Goal: Task Accomplishment & Management: Manage account settings

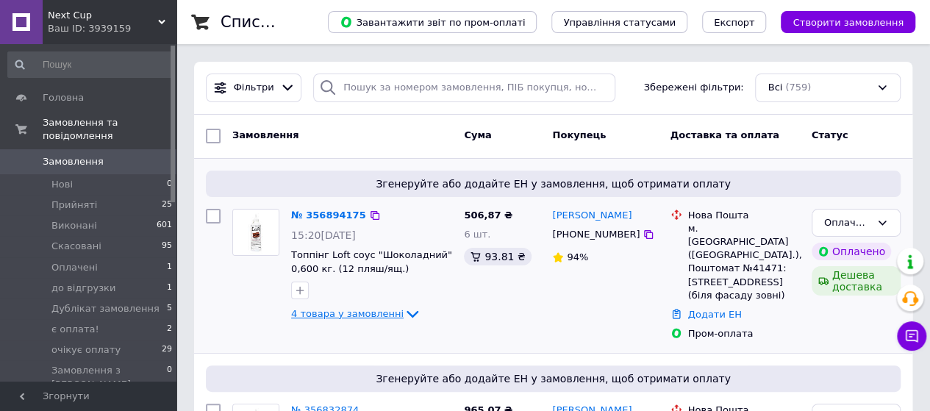
click at [366, 312] on span "4 товара у замовленні" at bounding box center [347, 313] width 112 height 11
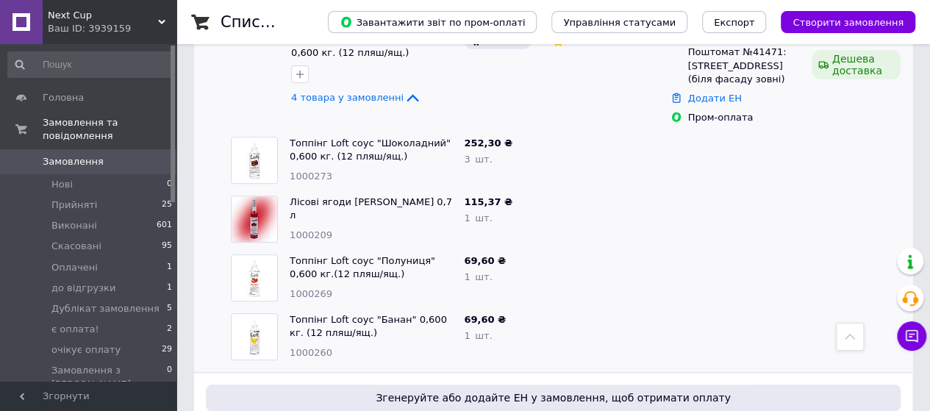
scroll to position [157, 0]
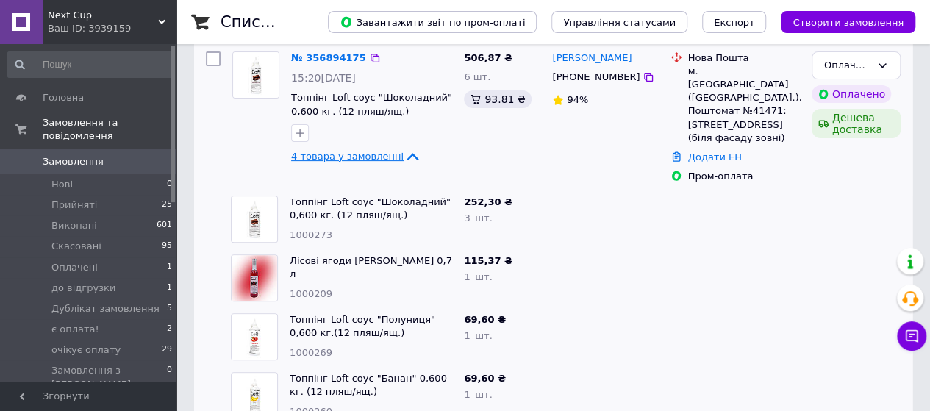
click at [364, 160] on span "4 товара у замовленні" at bounding box center [347, 156] width 112 height 11
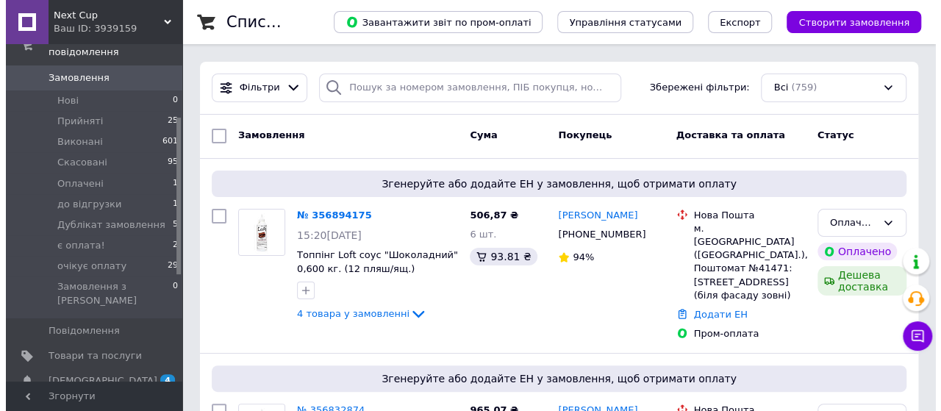
scroll to position [188, 0]
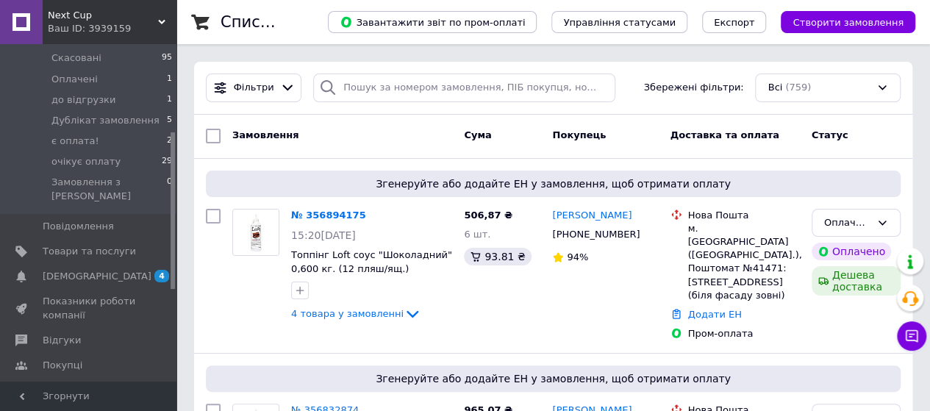
drag, startPoint x: 173, startPoint y: 86, endPoint x: 187, endPoint y: 173, distance: 87.8
click at [150, 270] on span "4 0" at bounding box center [156, 276] width 40 height 13
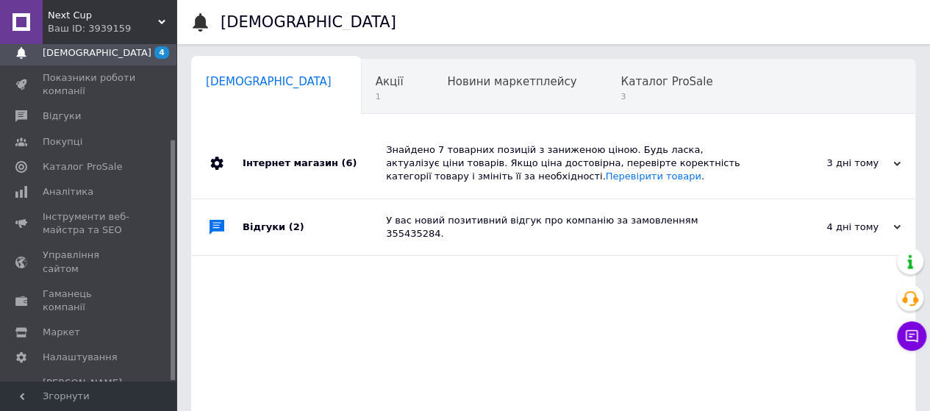
scroll to position [0, 4]
click at [861, 159] on div "3 дні тому" at bounding box center [826, 163] width 147 height 13
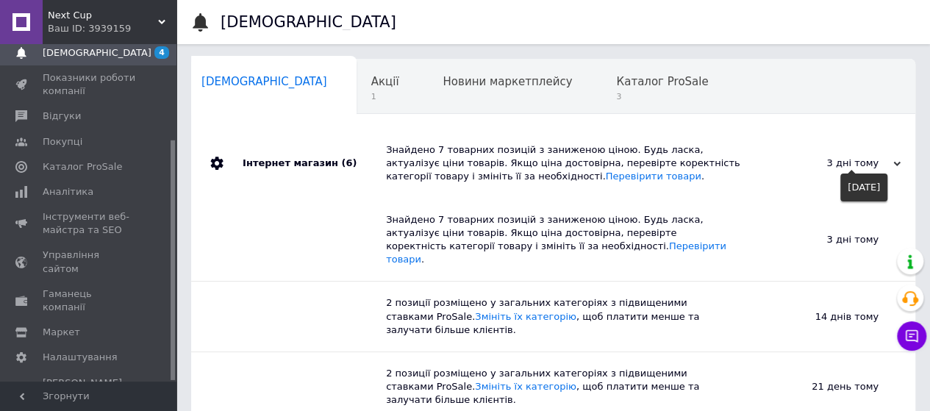
click at [861, 159] on div "3 дні тому" at bounding box center [826, 163] width 147 height 13
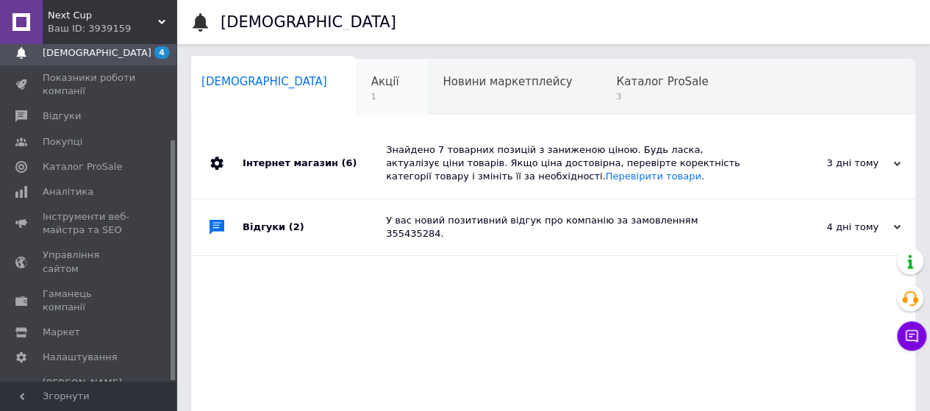
click at [371, 83] on span "Акції" at bounding box center [385, 81] width 28 height 13
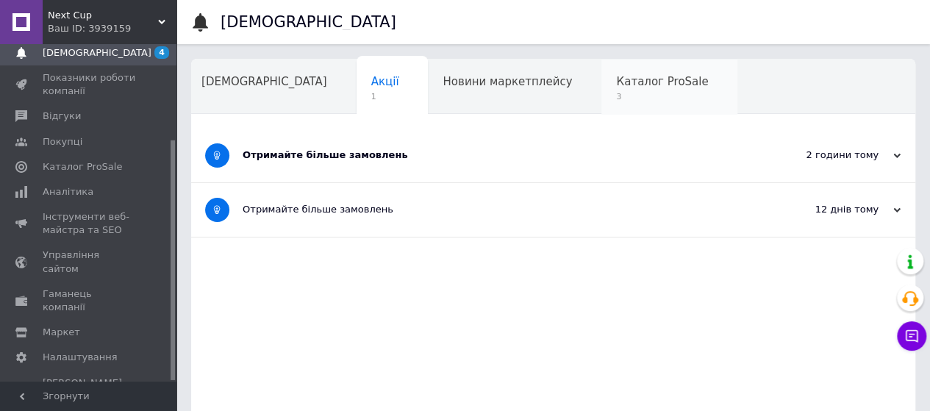
click at [616, 92] on span "3" at bounding box center [662, 96] width 92 height 11
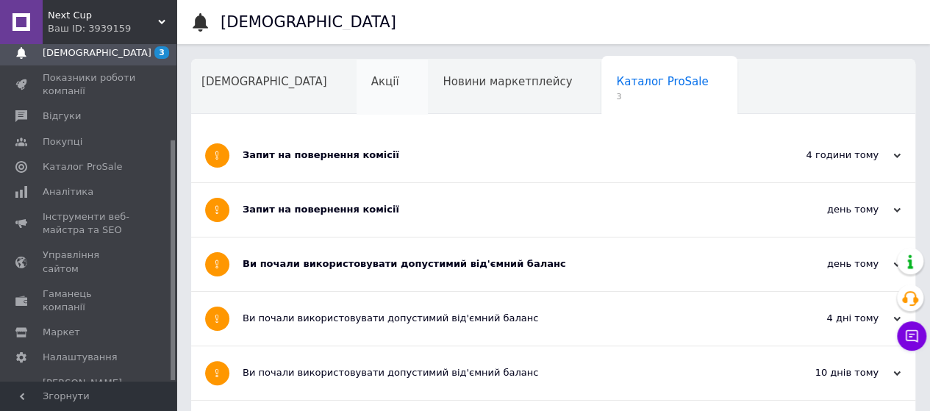
click at [356, 92] on div "Акції" at bounding box center [392, 88] width 72 height 56
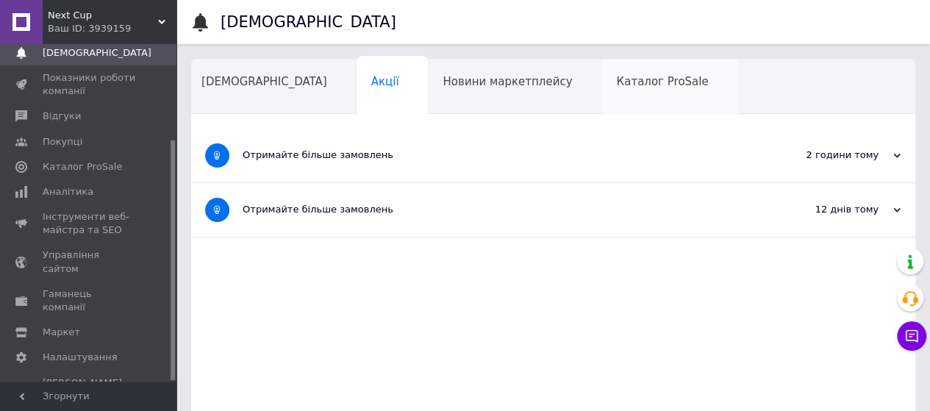
click at [616, 82] on span "Каталог ProSale" at bounding box center [662, 81] width 92 height 13
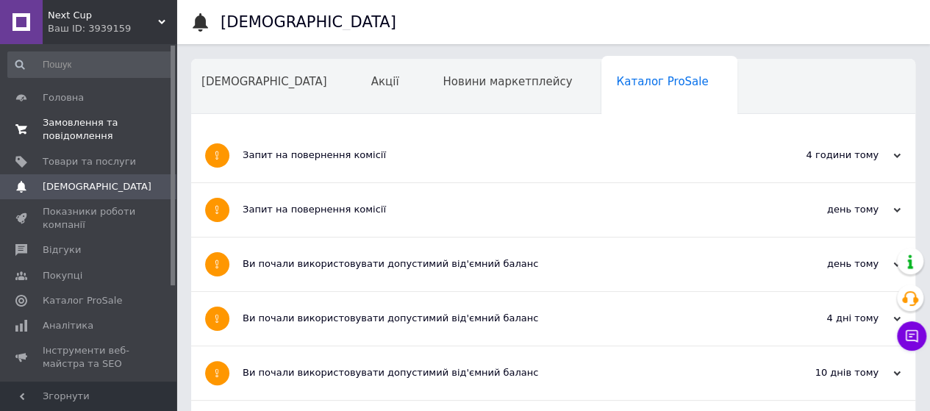
click at [67, 129] on span "Замовлення та повідомлення" at bounding box center [89, 129] width 93 height 26
